Goal: Information Seeking & Learning: Understand process/instructions

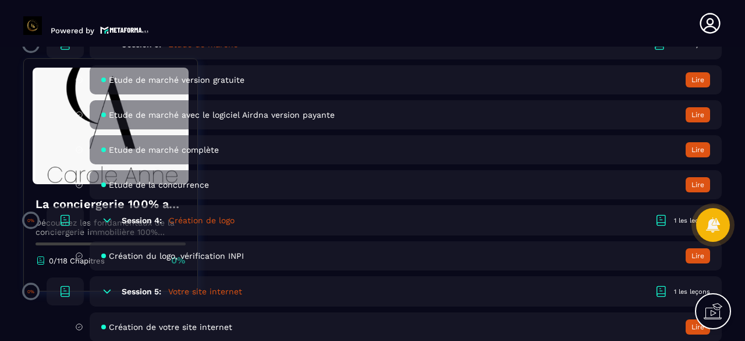
scroll to position [641, 0]
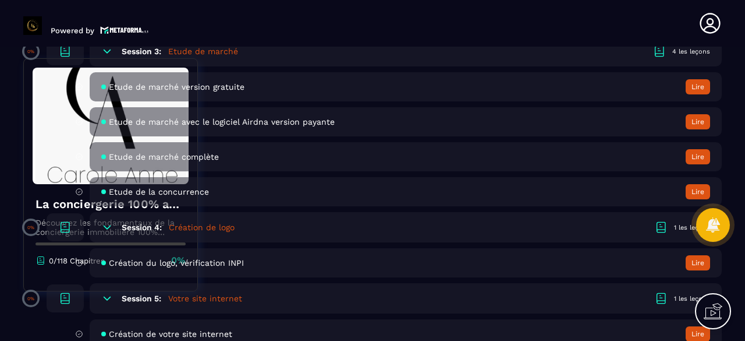
click at [104, 299] on icon at bounding box center [107, 298] width 12 height 12
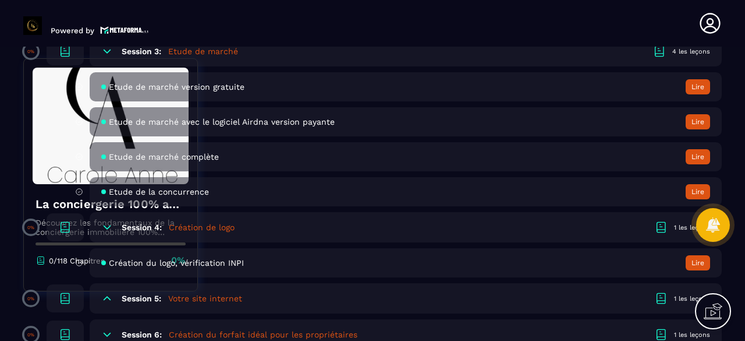
click at [104, 299] on icon at bounding box center [107, 298] width 12 height 12
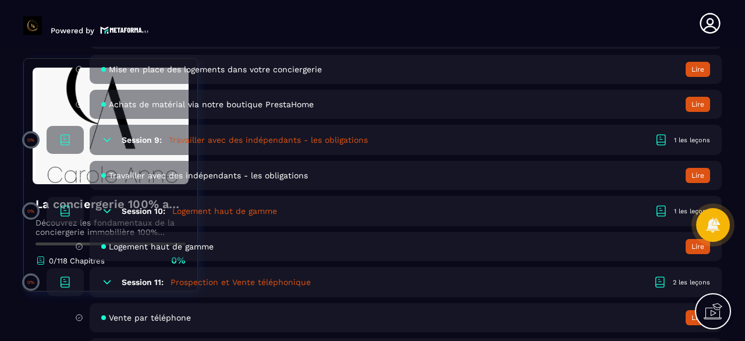
scroll to position [1339, 0]
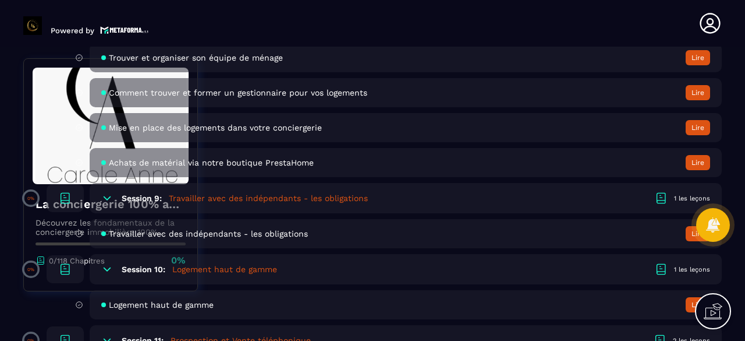
click at [680, 270] on div "1 les leçons" at bounding box center [692, 269] width 36 height 9
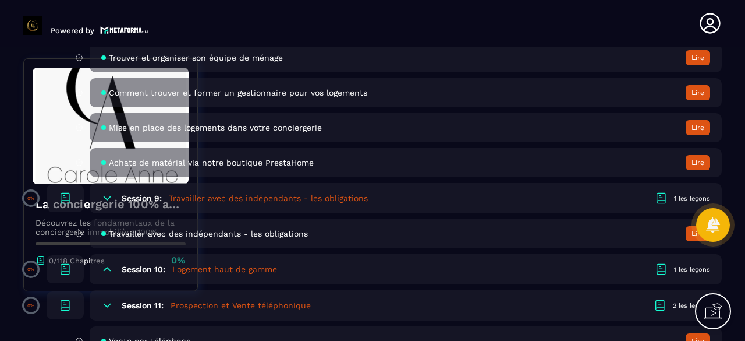
click at [665, 274] on icon at bounding box center [662, 269] width 14 height 14
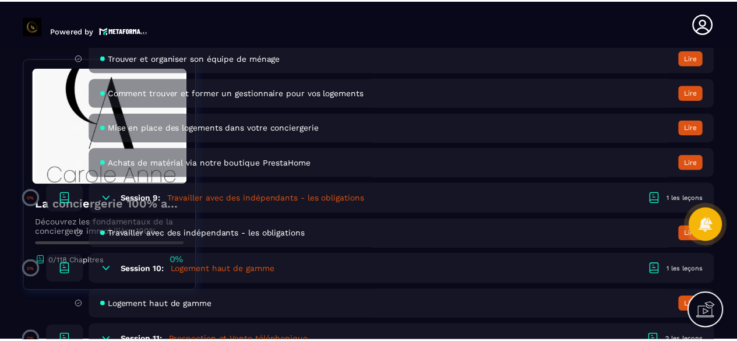
scroll to position [1398, 0]
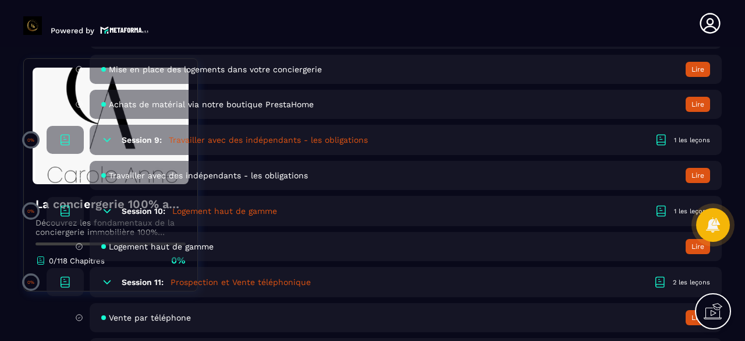
click at [691, 246] on button "Lire" at bounding box center [698, 246] width 24 height 15
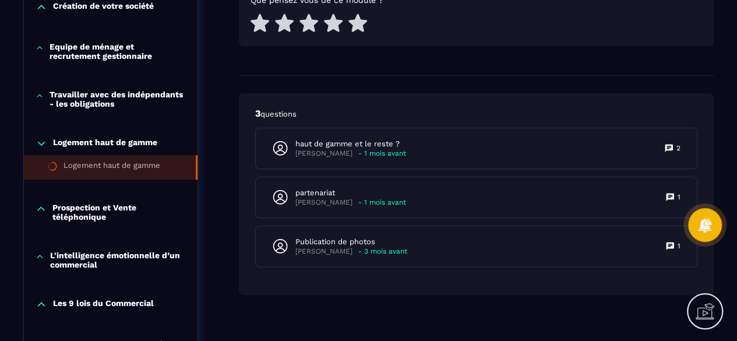
scroll to position [582, 0]
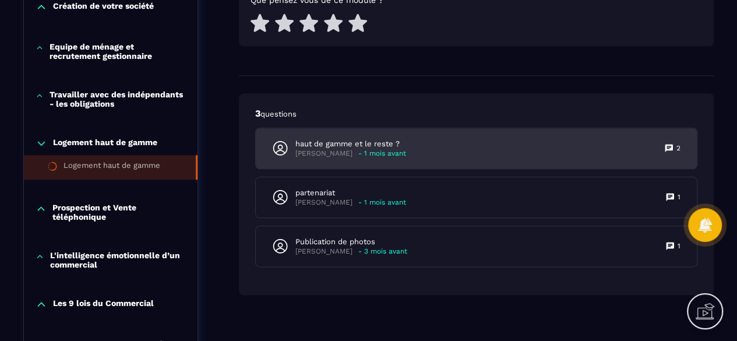
click at [469, 152] on div "haut de gamme et le reste ? [PERSON_NAME] - 1 mois avant 2" at bounding box center [476, 148] width 441 height 40
click at [672, 147] on icon at bounding box center [668, 148] width 8 height 8
click at [667, 147] on icon at bounding box center [668, 148] width 8 height 8
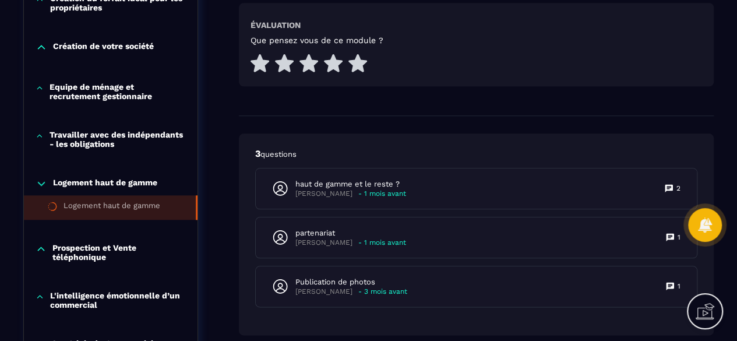
scroll to position [524, 0]
